Goal: Navigation & Orientation: Find specific page/section

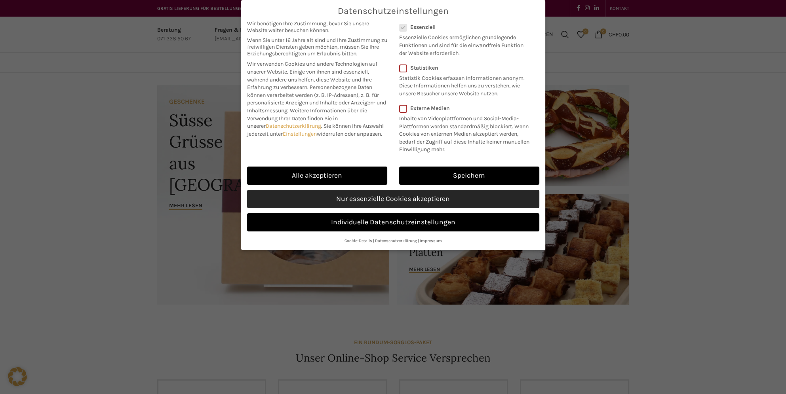
click at [387, 199] on link "Nur essenzielle Cookies akzeptieren" at bounding box center [393, 199] width 292 height 18
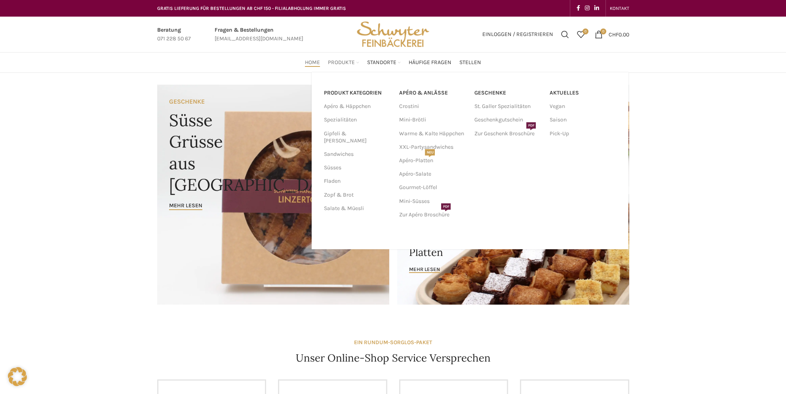
click at [354, 65] on span "Produkte" at bounding box center [341, 63] width 27 height 8
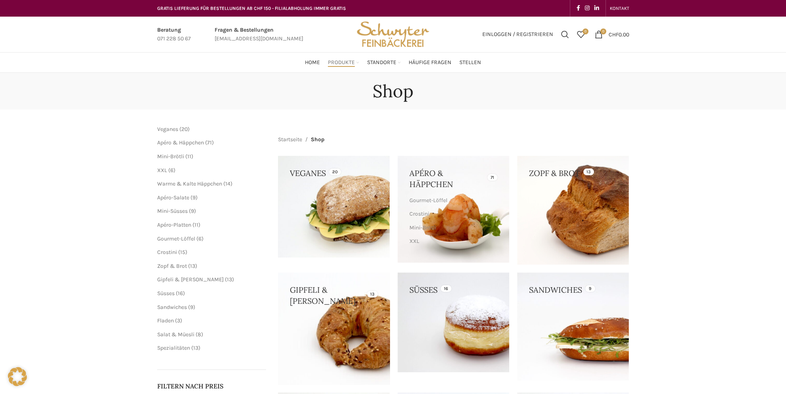
click at [356, 336] on link at bounding box center [334, 329] width 112 height 112
click at [163, 322] on span "Fladen" at bounding box center [165, 321] width 17 height 7
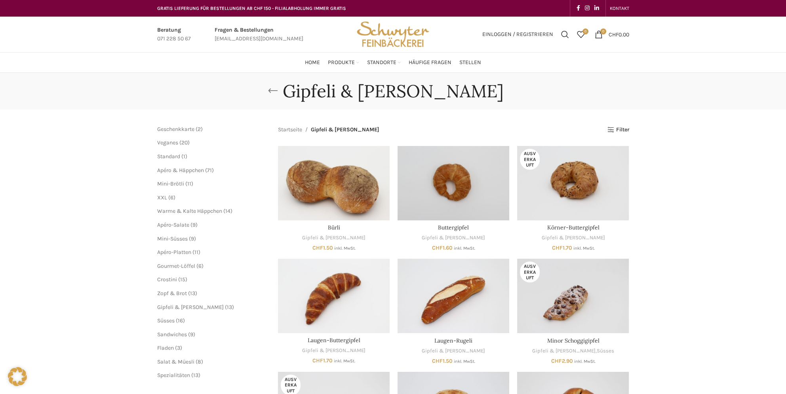
click at [283, 90] on link "Go back" at bounding box center [273, 91] width 20 height 16
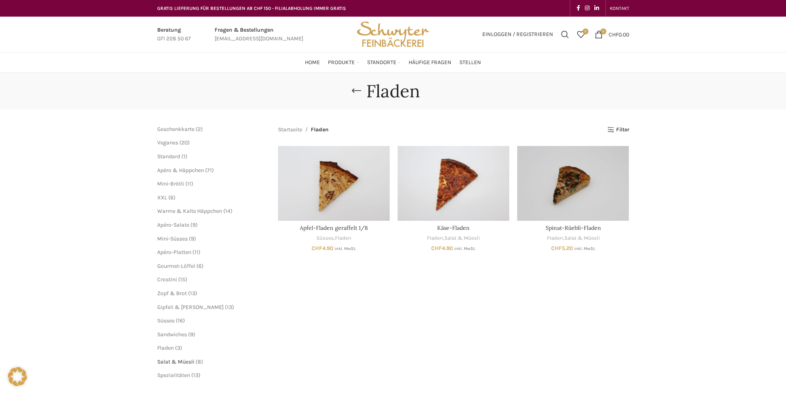
click at [166, 361] on span "Salat & Müesli" at bounding box center [175, 362] width 37 height 7
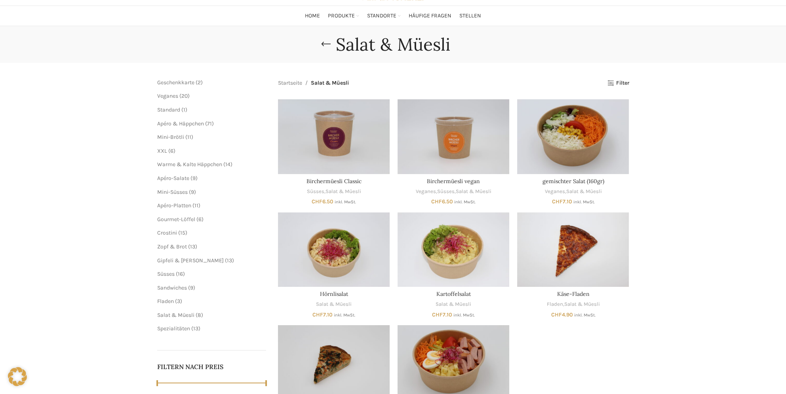
scroll to position [119, 0]
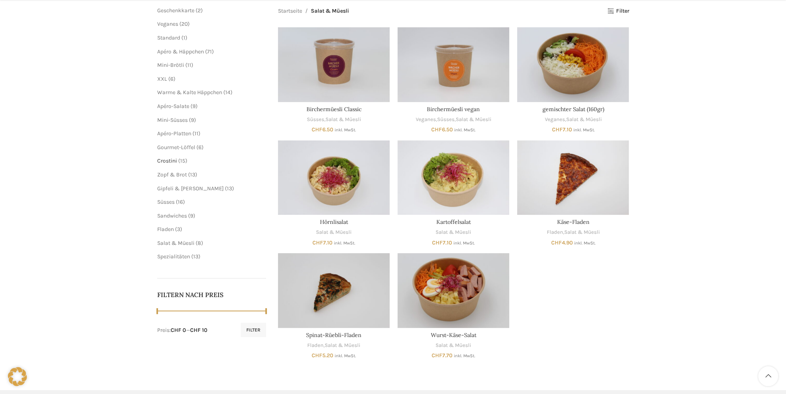
click at [167, 161] on span "Crostini" at bounding box center [167, 161] width 20 height 7
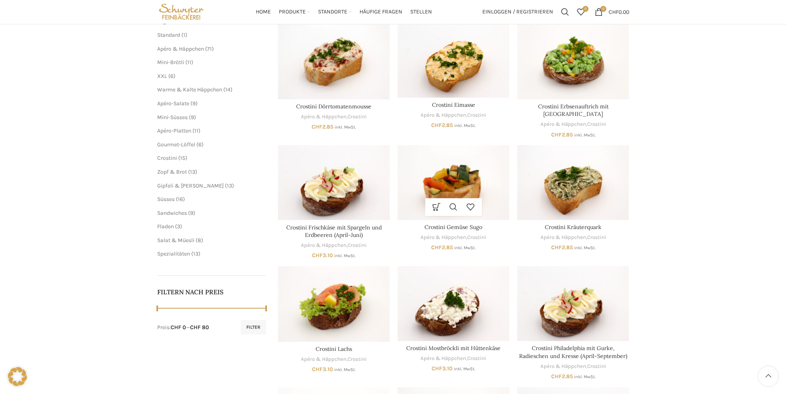
scroll to position [119, 0]
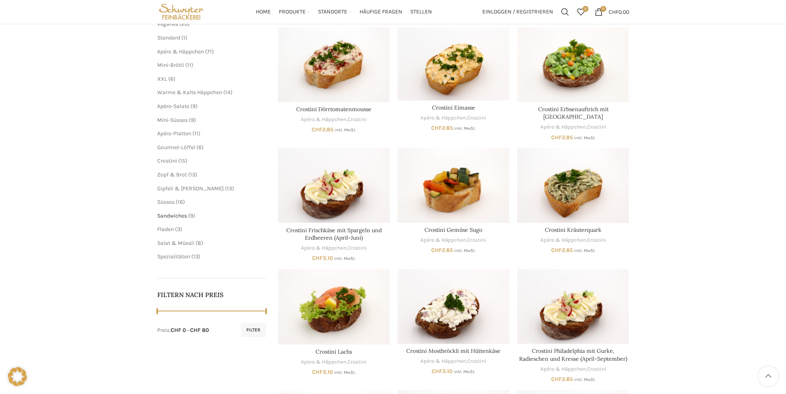
click at [173, 214] on span "Sandwiches" at bounding box center [172, 216] width 30 height 7
